Goal: Task Accomplishment & Management: Complete application form

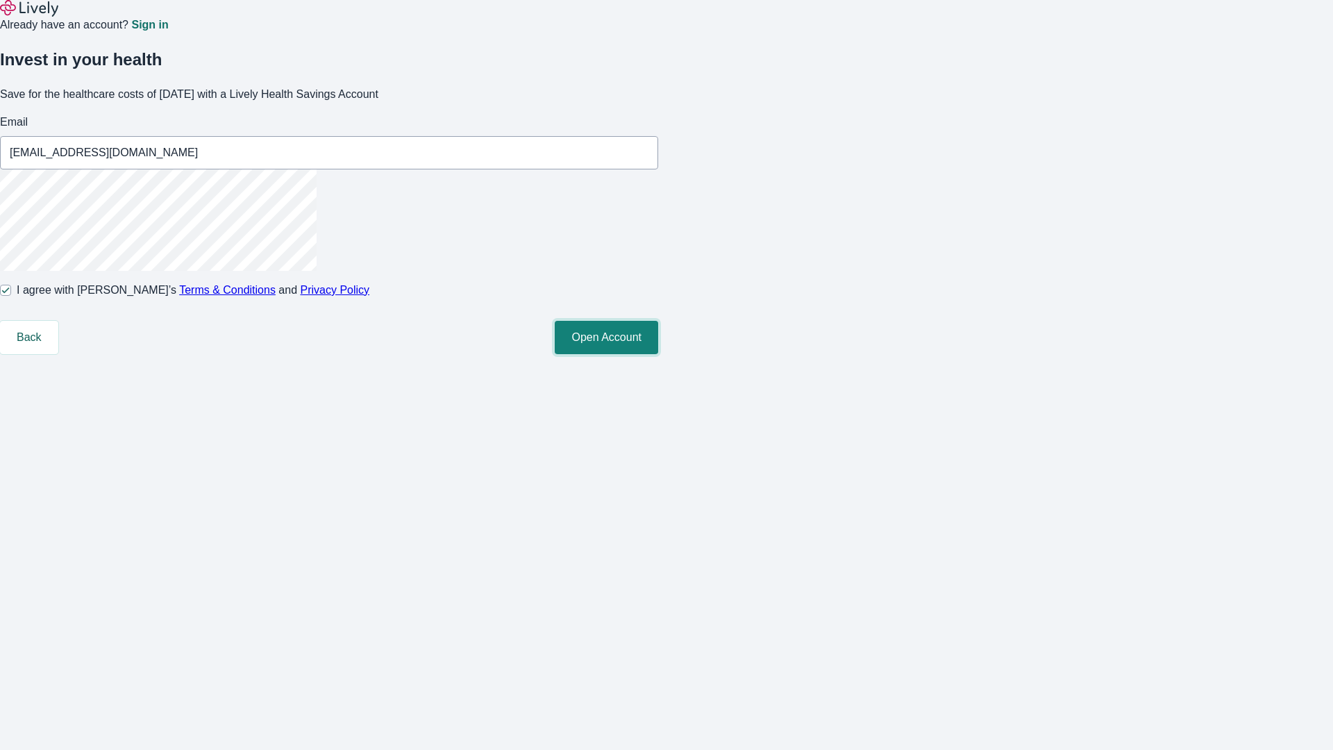
click at [658, 354] on button "Open Account" at bounding box center [606, 337] width 103 height 33
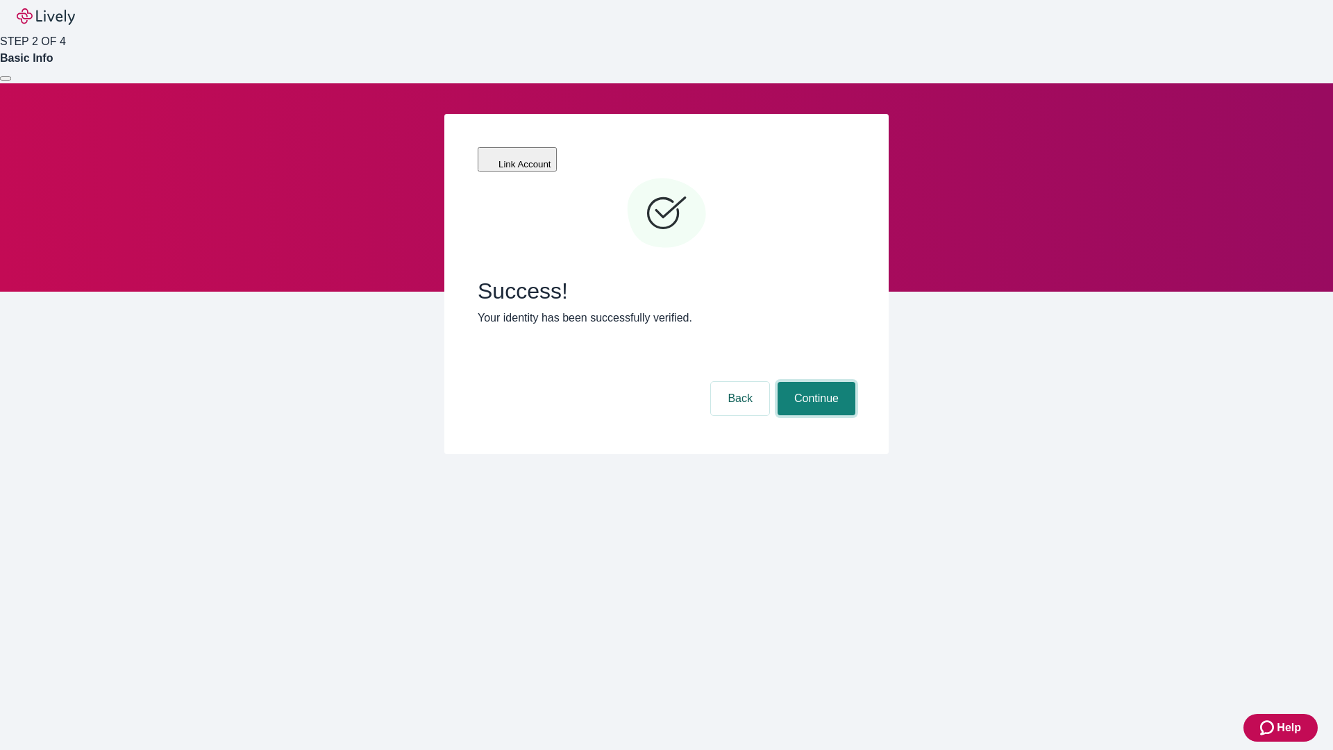
click at [814, 382] on button "Continue" at bounding box center [817, 398] width 78 height 33
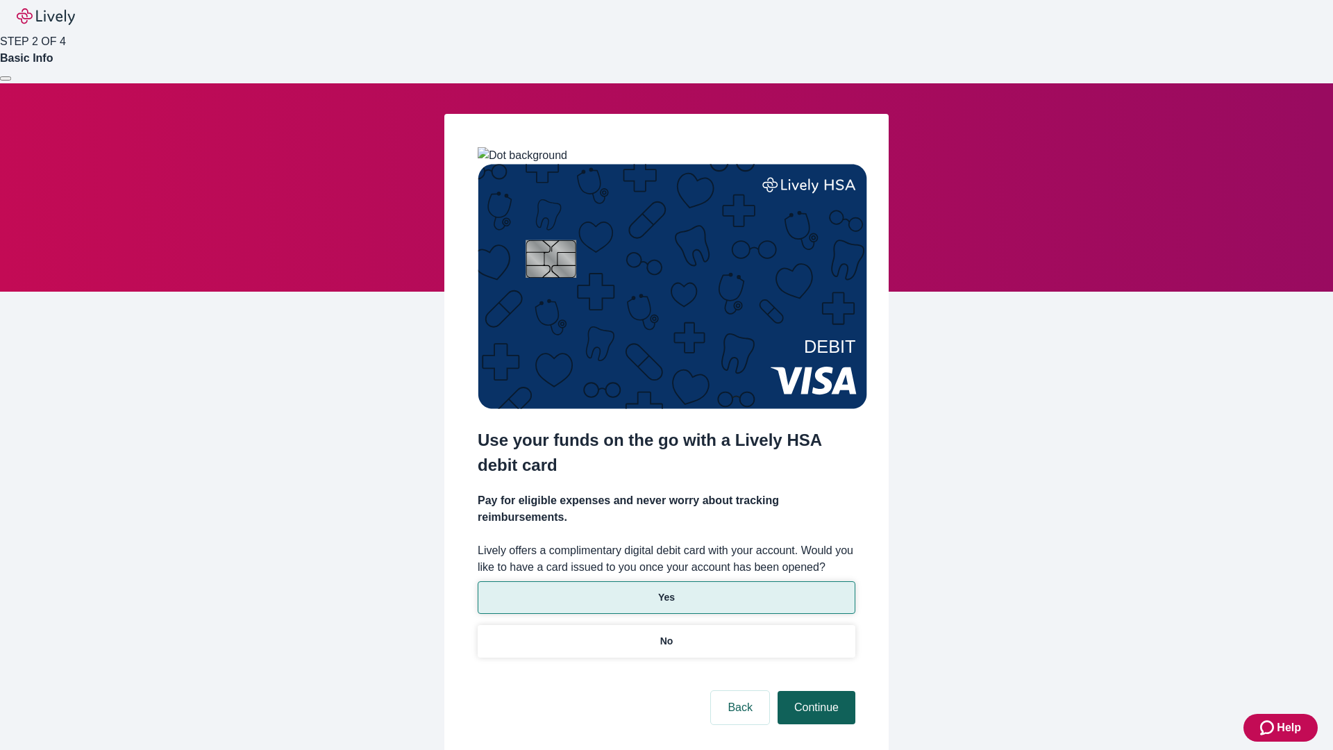
click at [666, 590] on p "Yes" at bounding box center [666, 597] width 17 height 15
click at [814, 691] on button "Continue" at bounding box center [817, 707] width 78 height 33
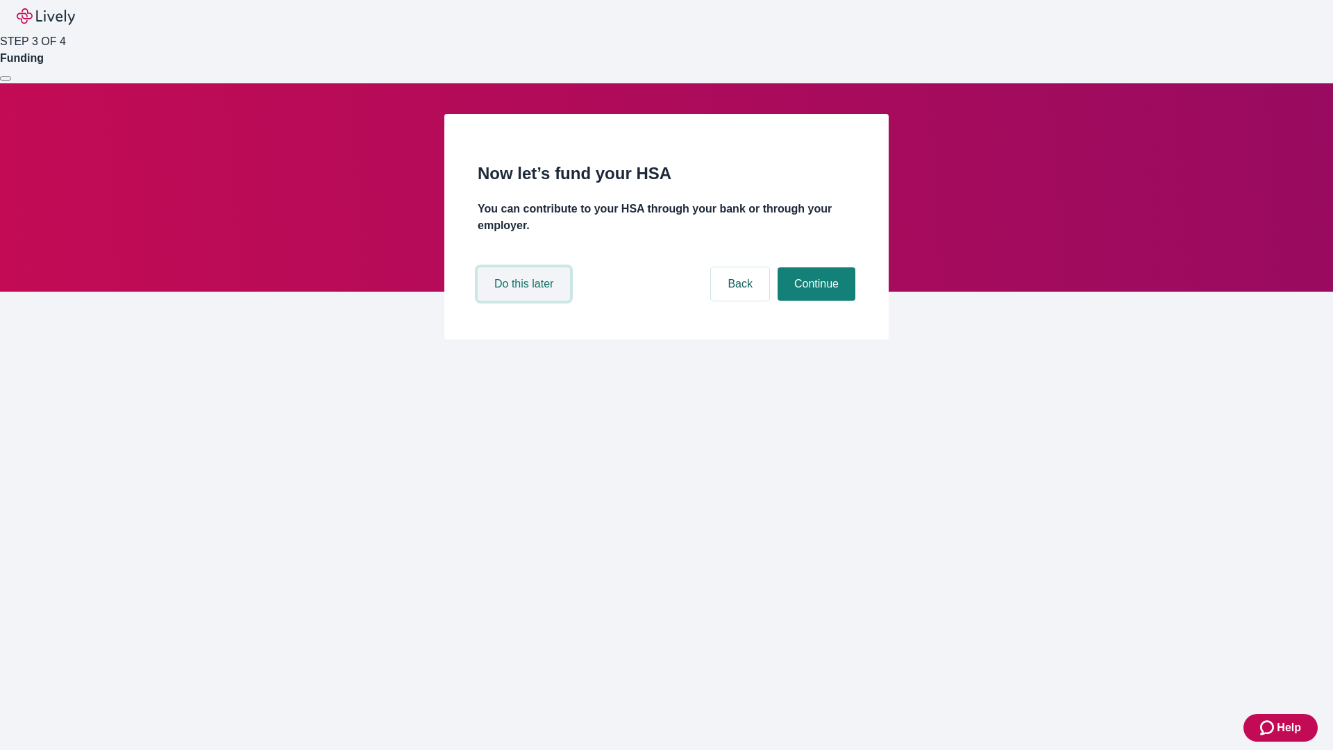
click at [526, 301] on button "Do this later" at bounding box center [524, 283] width 92 height 33
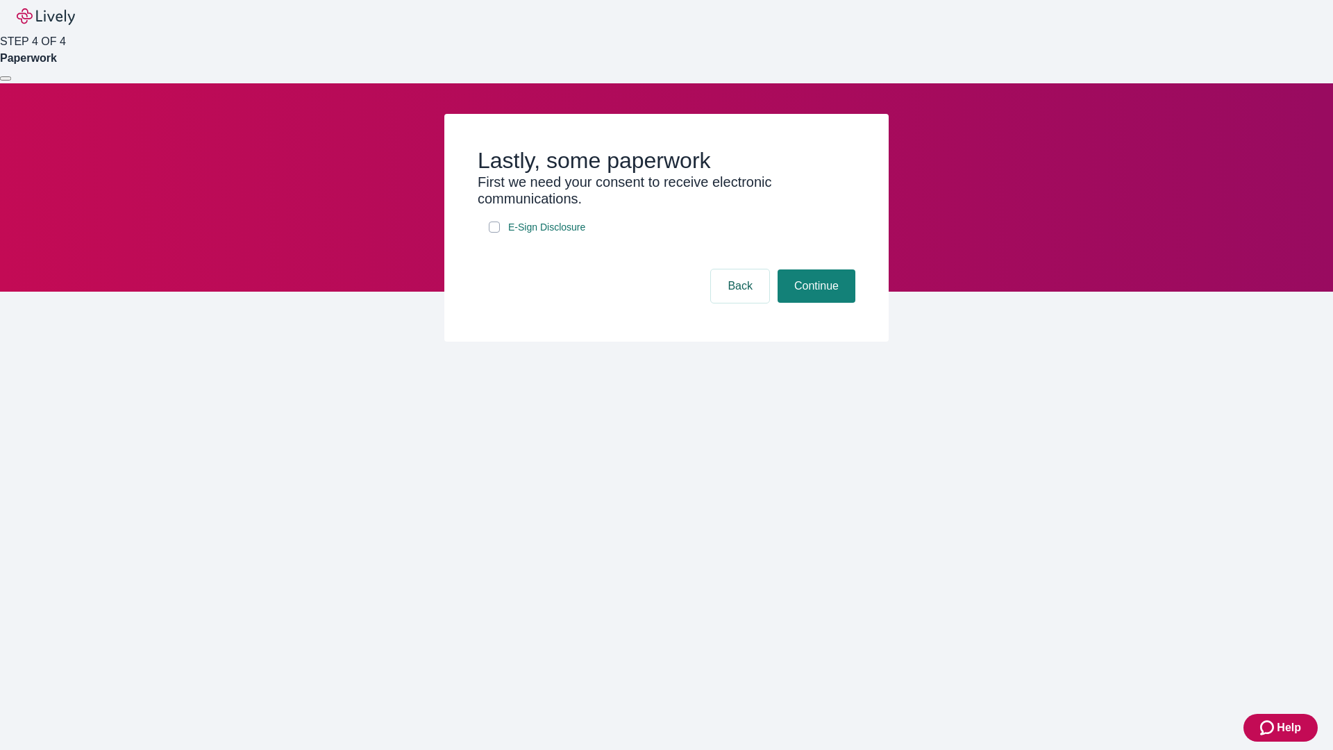
click at [494, 233] on input "E-Sign Disclosure" at bounding box center [494, 226] width 11 height 11
checkbox input "true"
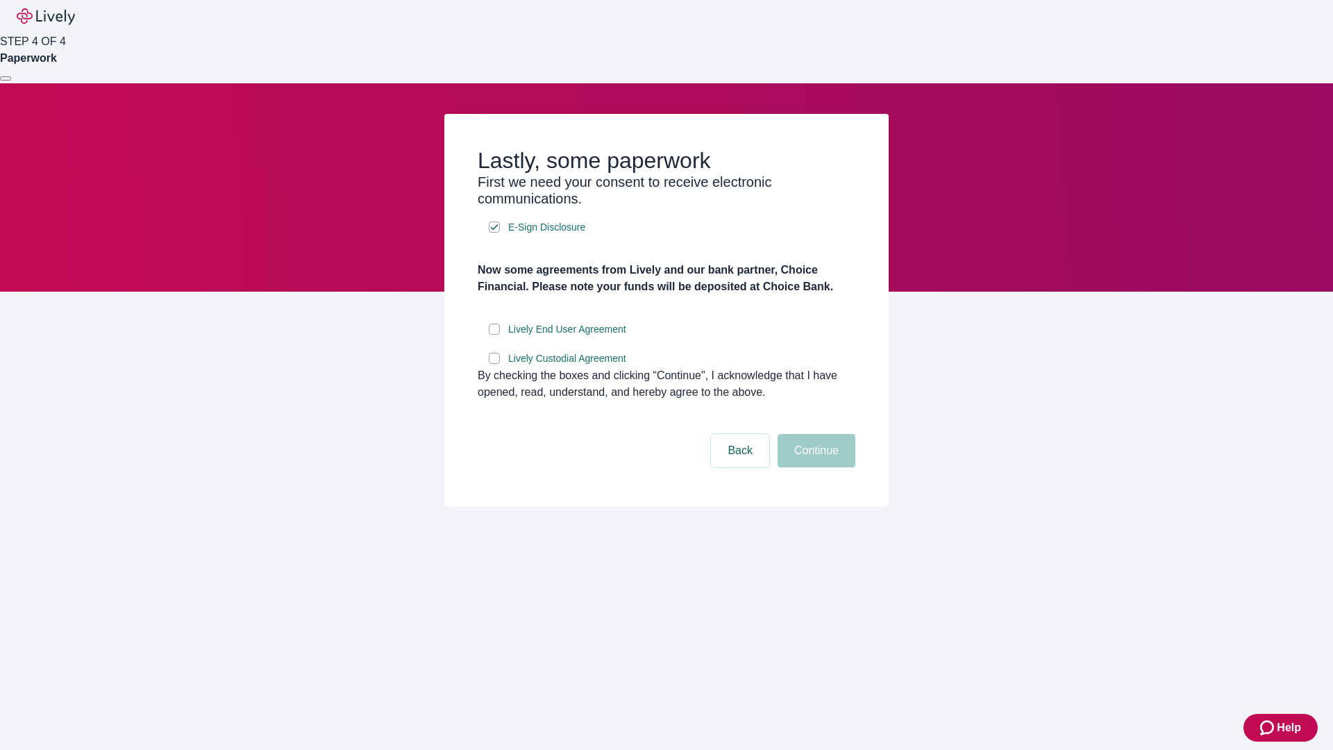
click at [494, 335] on input "Lively End User Agreement" at bounding box center [494, 329] width 11 height 11
checkbox input "true"
click at [494, 364] on input "Lively Custodial Agreement" at bounding box center [494, 358] width 11 height 11
checkbox input "true"
click at [814, 467] on button "Continue" at bounding box center [817, 450] width 78 height 33
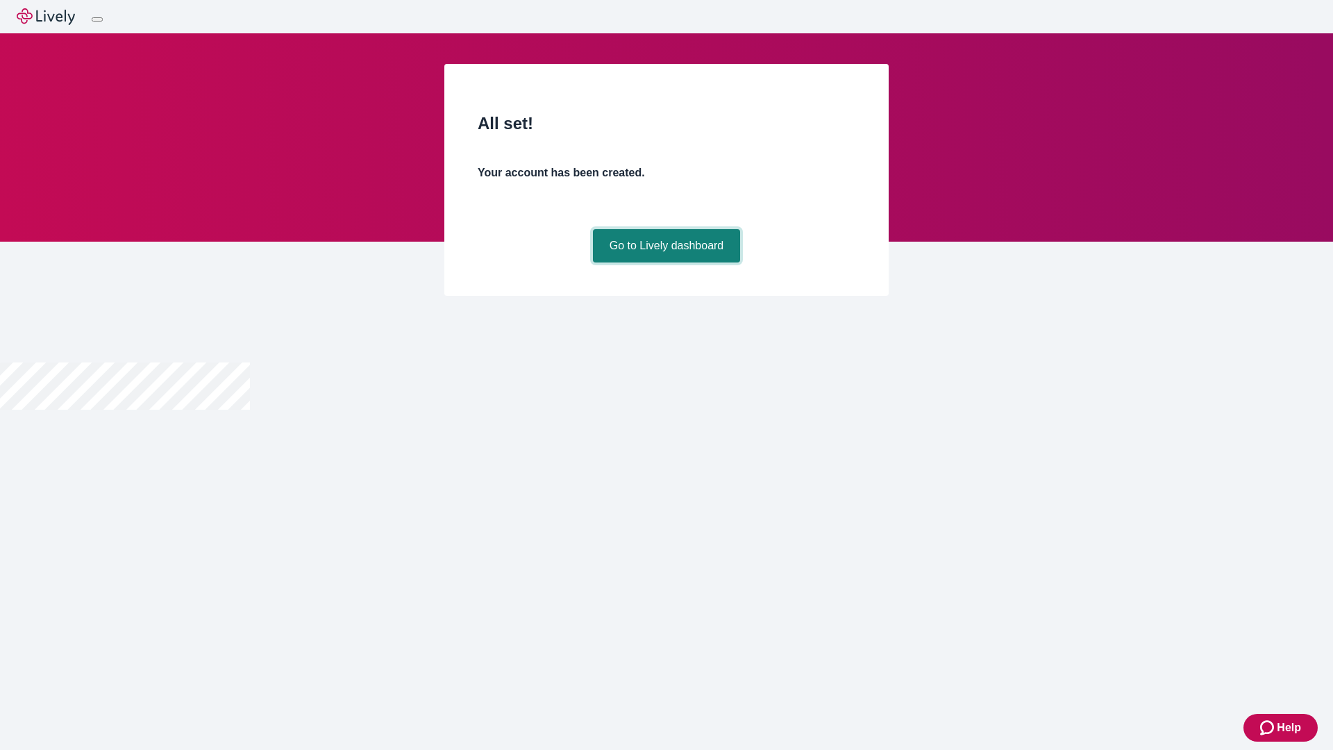
click at [666, 262] on link "Go to Lively dashboard" at bounding box center [667, 245] width 148 height 33
